Goal: Transaction & Acquisition: Purchase product/service

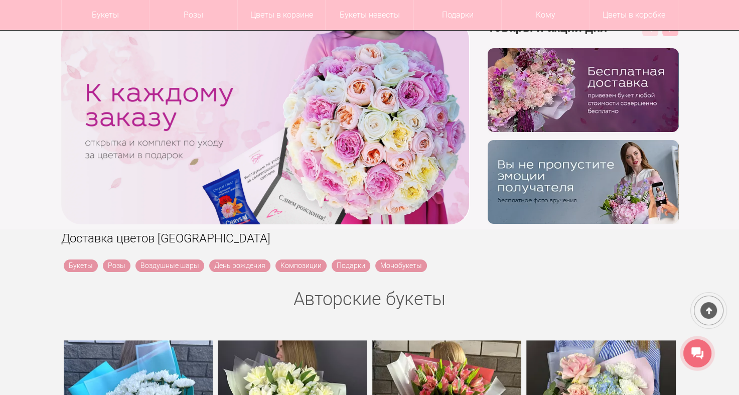
scroll to position [176, 0]
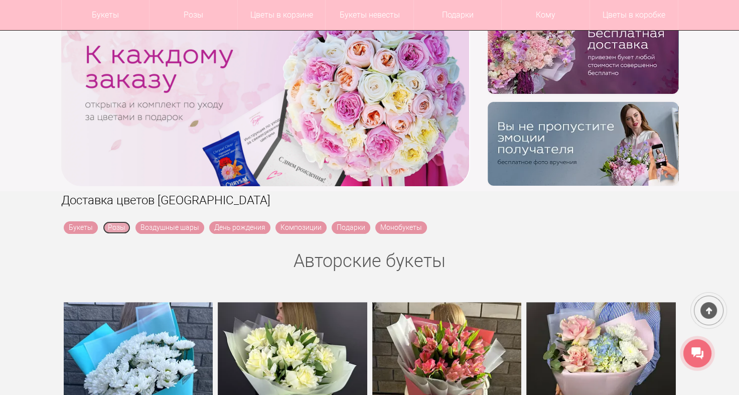
click at [115, 227] on link "Розы" at bounding box center [117, 227] width 28 height 13
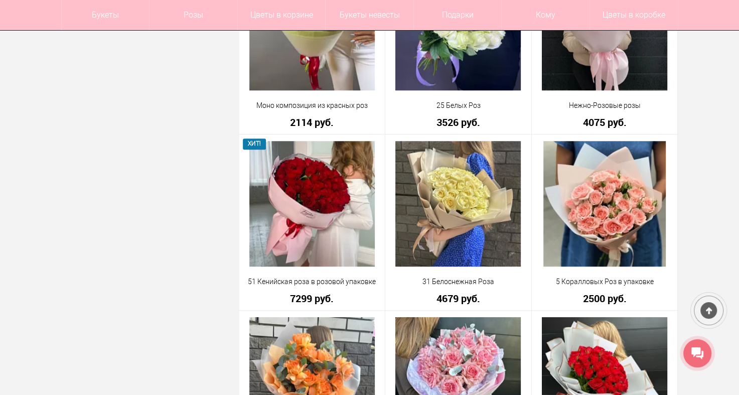
scroll to position [966, 0]
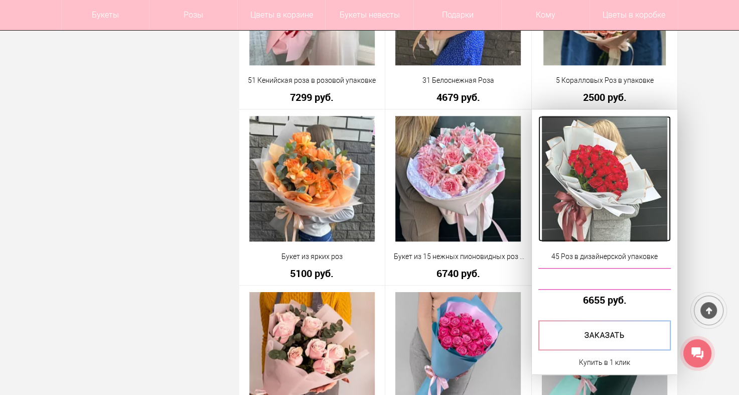
click at [618, 213] on img at bounding box center [604, 178] width 125 height 125
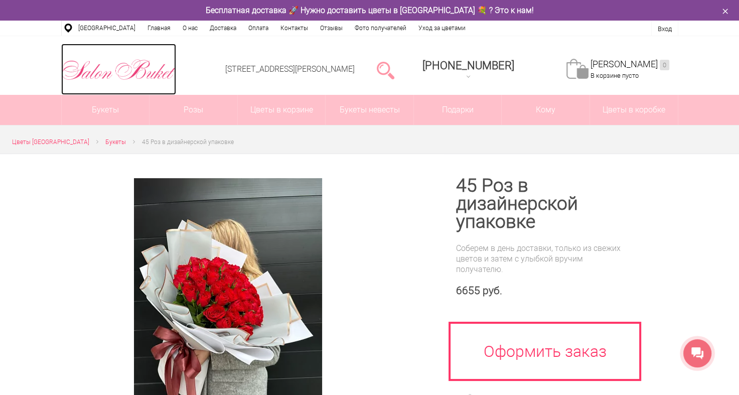
click at [122, 71] on img at bounding box center [118, 70] width 115 height 26
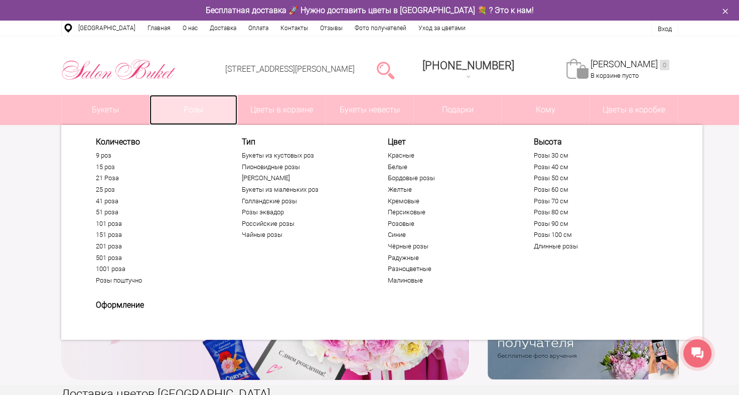
click at [197, 114] on link "Розы" at bounding box center [194, 110] width 88 height 30
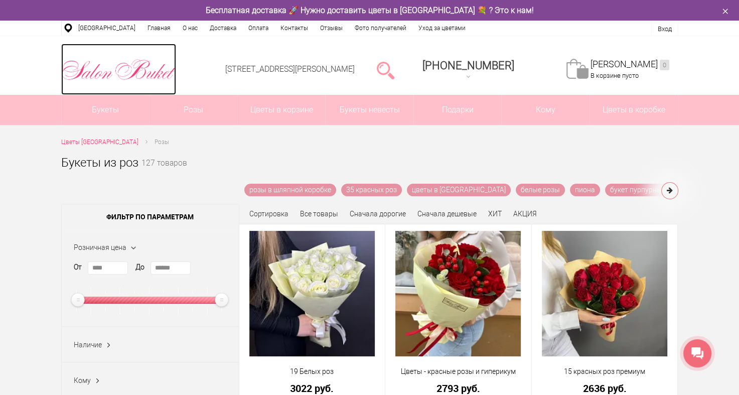
click at [88, 75] on img at bounding box center [118, 70] width 115 height 26
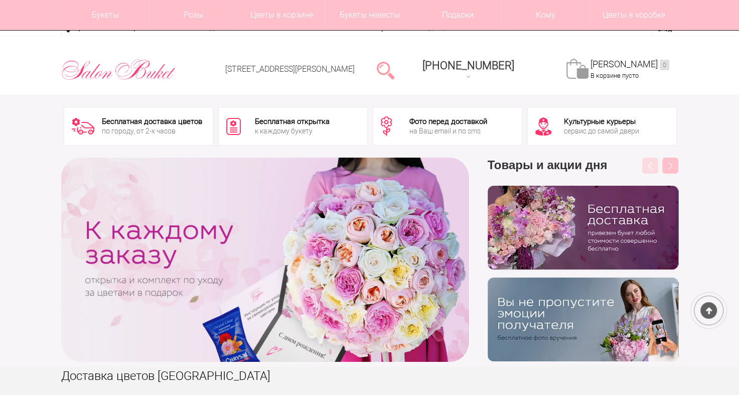
scroll to position [281, 0]
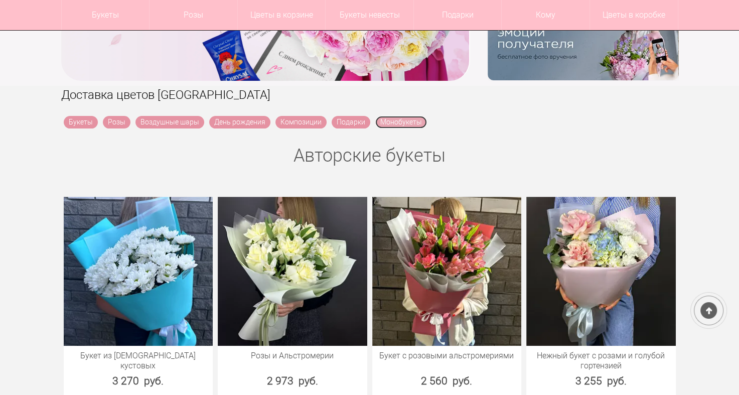
click at [403, 124] on link "Монобукеты" at bounding box center [401, 122] width 52 height 13
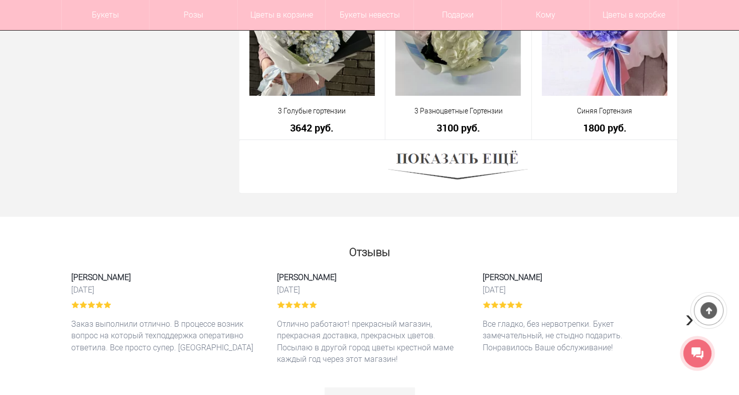
scroll to position [2875, 0]
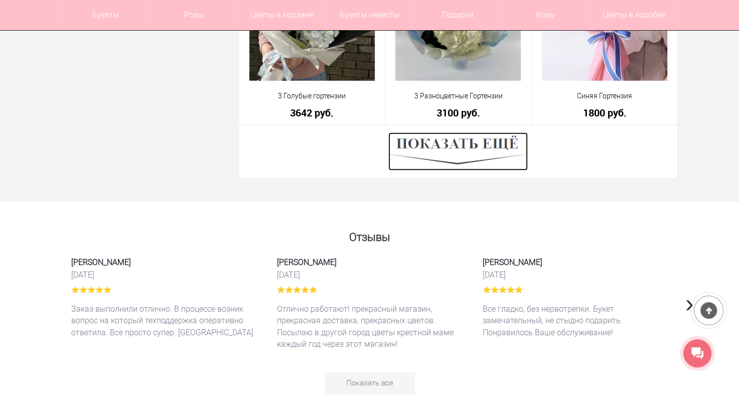
click at [478, 141] on img at bounding box center [458, 151] width 140 height 38
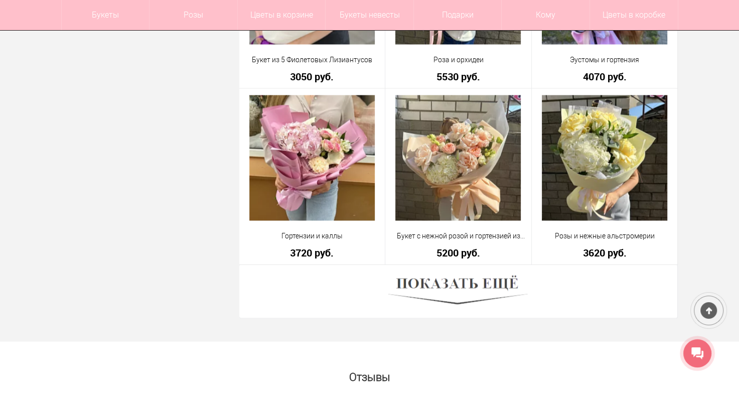
scroll to position [5540, 0]
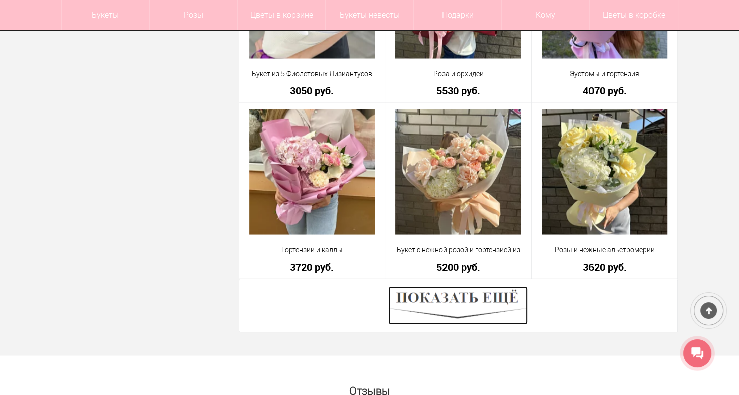
click at [471, 291] on img at bounding box center [458, 305] width 140 height 38
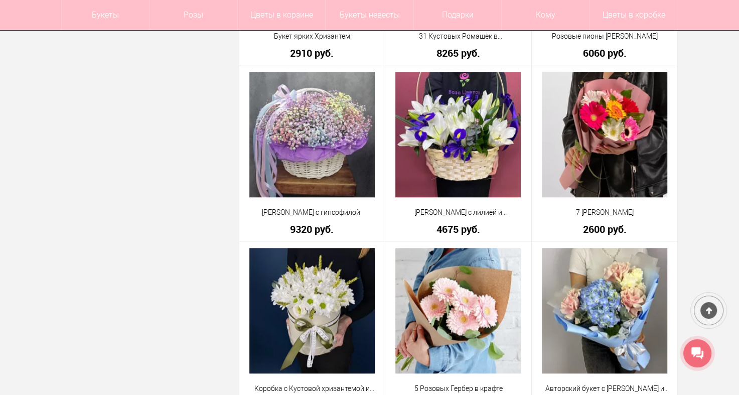
scroll to position [8416, 0]
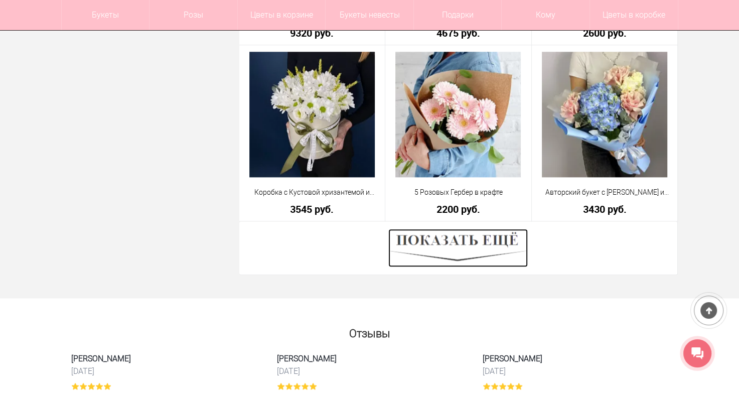
click at [480, 236] on img at bounding box center [458, 248] width 140 height 38
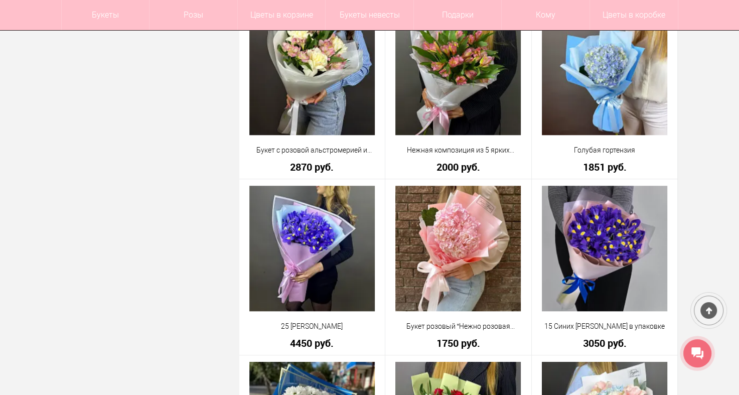
scroll to position [0, 0]
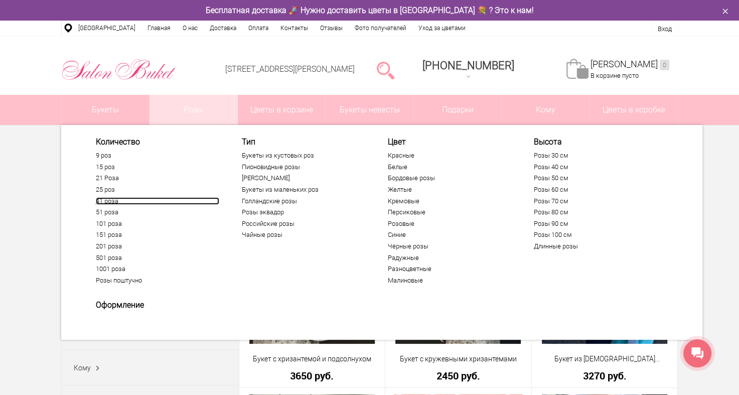
click at [114, 198] on link "41 роза" at bounding box center [157, 201] width 123 height 8
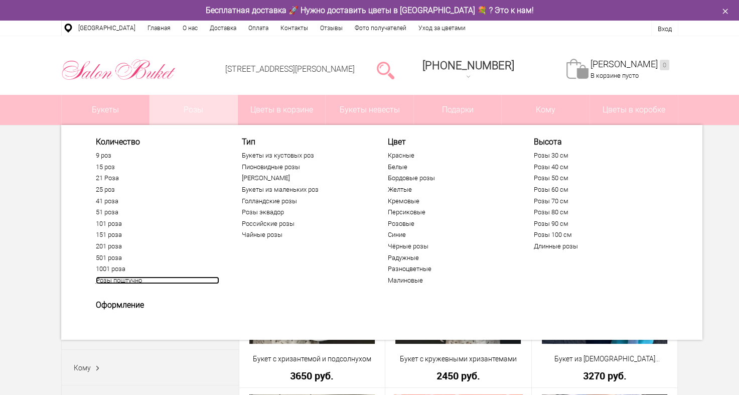
click at [130, 281] on link "Розы поштучно" at bounding box center [157, 281] width 123 height 8
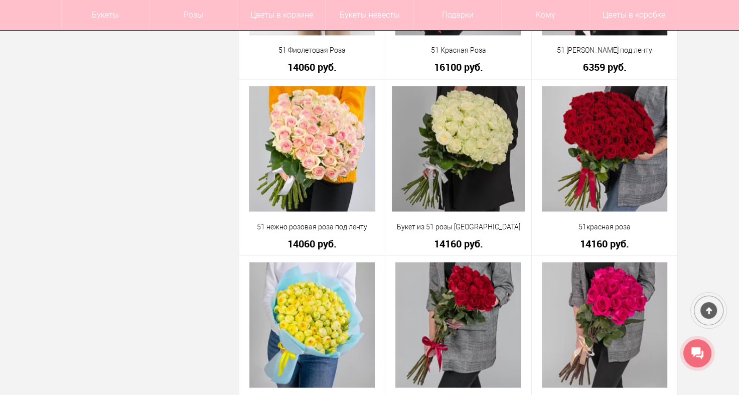
scroll to position [1626, 0]
